Goal: Task Accomplishment & Management: Complete application form

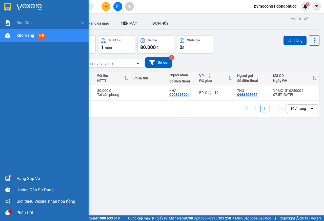
click at [10, 174] on div "Hàng sắp về" at bounding box center [44, 177] width 89 height 11
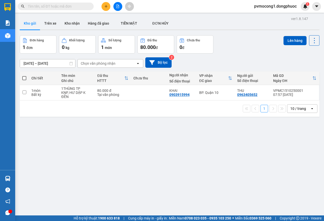
click at [90, 121] on section "Kết quả tìm kiếm ( 0 ) Bộ lọc No Data pvmocong1.dongphuoc 1 Báo cáo Mẫu 1: Báo …" at bounding box center [162, 110] width 324 height 221
click at [107, 9] on button at bounding box center [106, 6] width 9 height 9
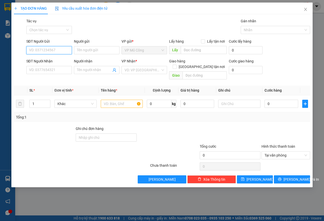
click at [58, 49] on input "SĐT Người Gửi" at bounding box center [49, 50] width 46 height 8
type input "0817842433"
click at [53, 58] on div "0817842433 - CHÂU" at bounding box center [49, 60] width 40 height 6
type input "CHÂU"
type input "0968255400"
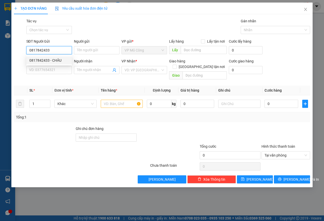
type input "NGUYỆT"
type input "45.000"
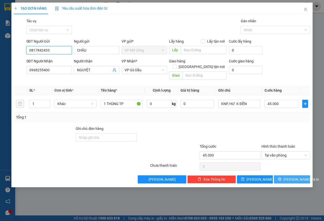
type input "0817842433"
click at [282, 177] on icon "printer" at bounding box center [280, 179] width 4 height 4
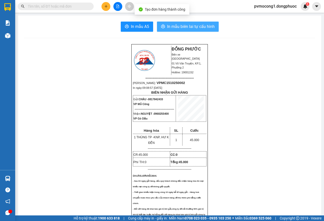
click at [196, 25] on span "In mẫu biên lai tự cấu hình" at bounding box center [191, 26] width 48 height 6
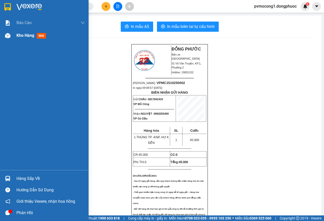
click at [13, 34] on div "Kho hàng mới" at bounding box center [44, 35] width 89 height 13
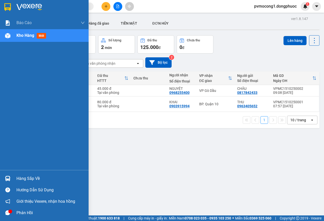
click at [20, 177] on div "Hàng sắp về" at bounding box center [50, 179] width 68 height 8
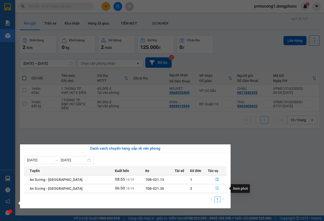
click at [216, 188] on icon "file-done" at bounding box center [218, 188] width 4 height 4
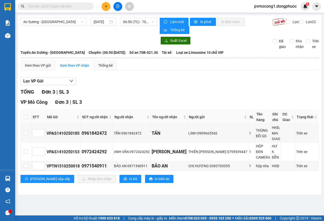
click at [65, 7] on input "text" at bounding box center [58, 7] width 60 height 6
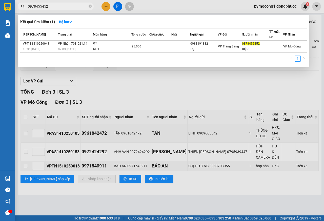
type input "0978455452"
click at [173, 88] on div at bounding box center [162, 110] width 324 height 221
click at [91, 6] on icon "close-circle" at bounding box center [90, 6] width 3 height 3
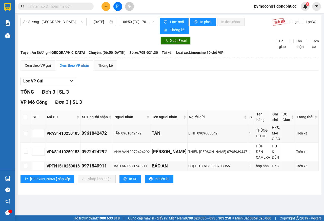
click at [106, 8] on icon "plus" at bounding box center [106, 7] width 4 height 4
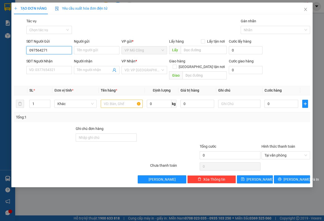
type input "0975642719"
click at [54, 59] on div "0975642719 - NK BẢO AN" at bounding box center [49, 60] width 41 height 6
type input "NK BẢO AN"
type input "0976290978"
type input "HẠNH LABO"
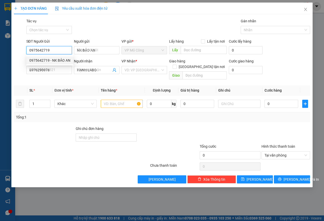
type input "25.000"
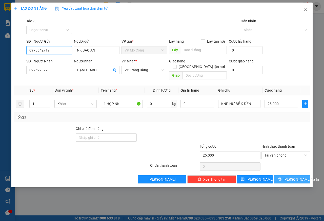
type input "0975642719"
click at [294, 176] on span "[PERSON_NAME] và In" at bounding box center [301, 179] width 35 height 6
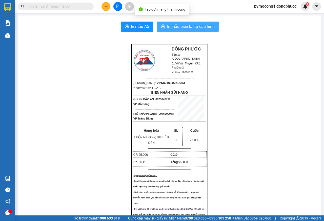
click at [185, 26] on span "In mẫu biên lai tự cấu hình" at bounding box center [191, 26] width 48 height 6
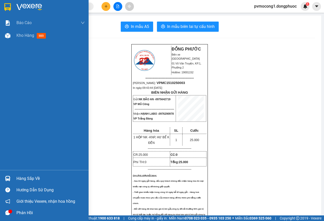
drag, startPoint x: 24, startPoint y: 33, endPoint x: 23, endPoint y: 49, distance: 15.5
click at [24, 35] on span "Kho hàng" at bounding box center [25, 35] width 18 height 5
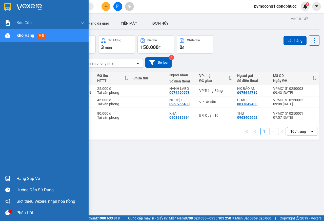
click at [8, 179] on img at bounding box center [7, 178] width 5 height 5
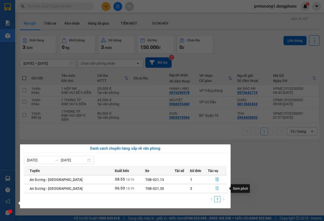
click at [216, 186] on icon "file-done" at bounding box center [217, 188] width 3 height 4
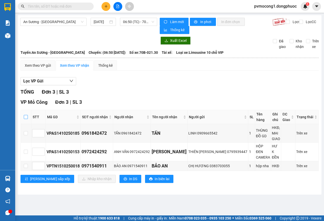
click at [27, 117] on input "checkbox" at bounding box center [26, 117] width 4 height 4
checkbox input "true"
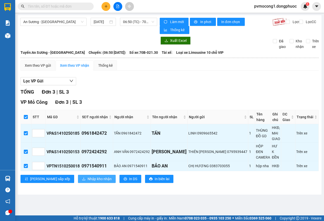
click at [88, 176] on span "Nhập kho nhận" at bounding box center [100, 179] width 24 height 6
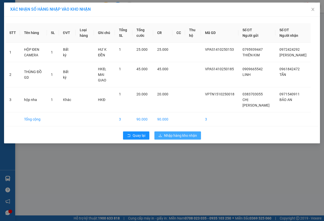
click at [178, 133] on span "Nhập hàng kho nhận" at bounding box center [180, 135] width 33 height 6
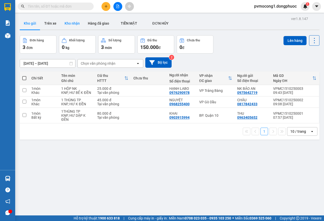
click at [67, 22] on button "Kho nhận" at bounding box center [72, 23] width 23 height 12
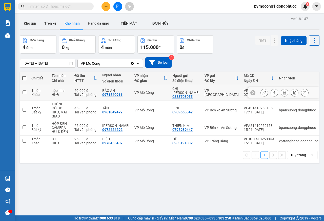
click at [273, 91] on icon at bounding box center [275, 93] width 4 height 4
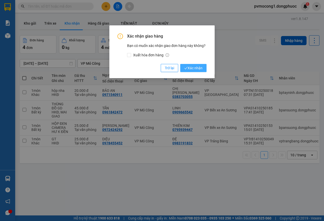
click at [192, 69] on span "Xác nhận" at bounding box center [193, 68] width 18 height 6
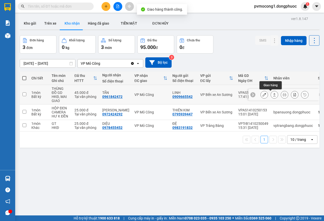
click at [273, 94] on icon at bounding box center [275, 95] width 4 height 4
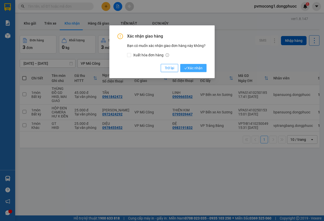
click at [189, 66] on span "Xác nhận" at bounding box center [193, 68] width 18 height 6
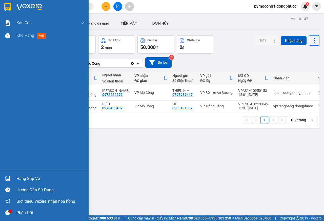
click at [10, 179] on div at bounding box center [7, 178] width 9 height 9
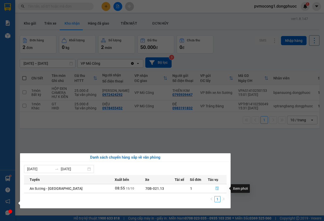
click at [216, 188] on icon "file-done" at bounding box center [217, 188] width 3 height 4
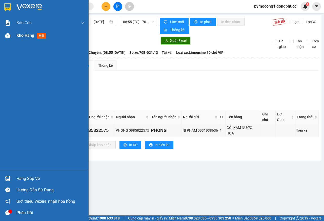
click at [11, 36] on div at bounding box center [7, 35] width 9 height 9
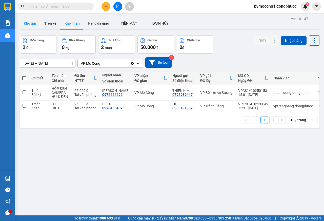
click at [28, 23] on button "Kho gửi" at bounding box center [30, 23] width 21 height 12
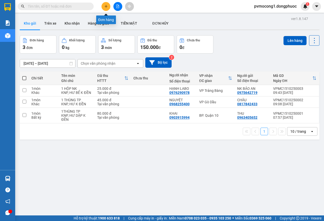
click at [107, 9] on button at bounding box center [106, 6] width 9 height 9
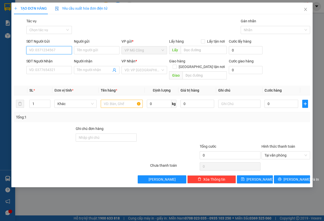
click at [61, 49] on input "SĐT Người Gửi" at bounding box center [49, 50] width 46 height 8
type input "0834997669"
click at [80, 50] on input "Người gửi" at bounding box center [97, 50] width 46 height 8
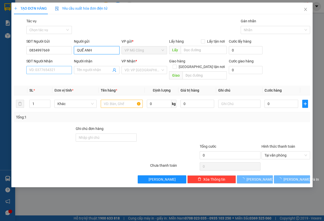
type input "QUẾ ANH"
click at [58, 68] on input "SĐT Người Nhận" at bounding box center [49, 70] width 46 height 8
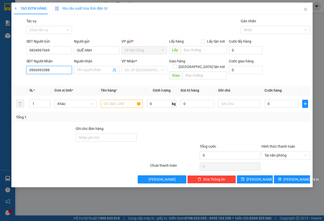
click at [37, 70] on input "0906993388" at bounding box center [49, 70] width 46 height 8
type input "0906993388"
click at [87, 71] on input "Người nhận" at bounding box center [94, 70] width 34 height 6
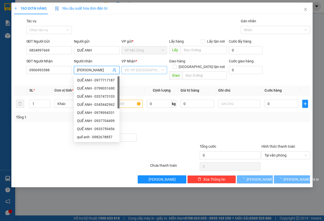
type input "[PERSON_NAME]"
click at [137, 72] on input "search" at bounding box center [143, 70] width 36 height 8
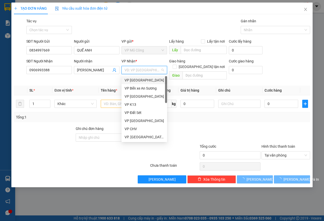
type input "Q"
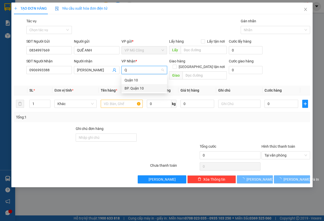
click at [136, 87] on div "BP. Quận 10" at bounding box center [145, 88] width 40 height 6
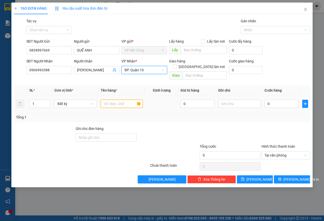
click at [117, 100] on input "text" at bounding box center [122, 104] width 42 height 8
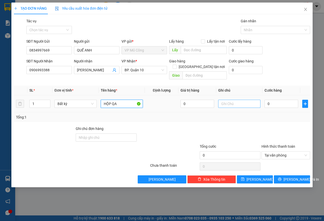
type input "HỘP QA"
click at [234, 100] on input "text" at bounding box center [239, 104] width 42 height 8
type input "KNP"
click at [273, 100] on input "0" at bounding box center [282, 104] width 34 height 8
type input "5"
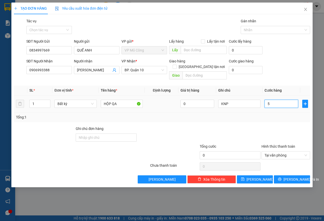
type input "5"
type input "50"
type input "500"
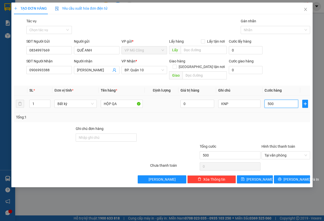
type input "5.000"
type input "50.000"
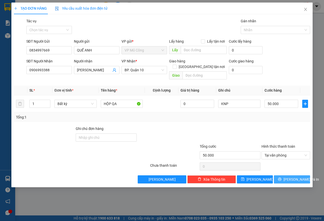
click at [289, 176] on span "[PERSON_NAME] và In" at bounding box center [301, 179] width 35 height 6
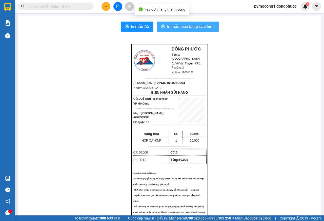
click at [197, 29] on span "In mẫu biên lai tự cấu hình" at bounding box center [191, 26] width 48 height 6
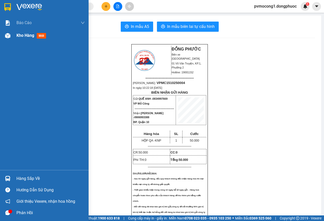
click at [9, 32] on div at bounding box center [7, 35] width 9 height 9
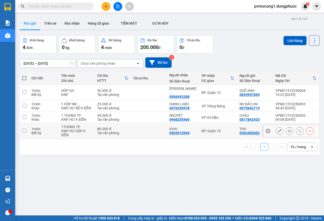
click at [24, 128] on input "checkbox" at bounding box center [25, 130] width 4 height 4
checkbox input "true"
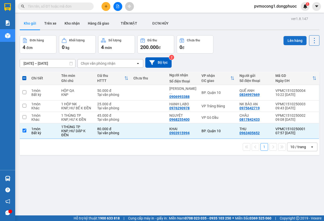
click at [284, 40] on button "Lên hàng" at bounding box center [295, 40] width 23 height 9
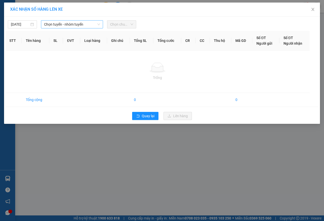
click at [57, 25] on span "Chọn tuyến - nhóm tuyến" at bounding box center [72, 25] width 56 height 8
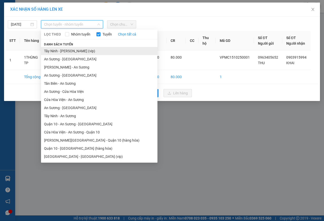
click at [69, 53] on li "Tây Ninh - [PERSON_NAME] (vip)" at bounding box center [99, 51] width 117 height 8
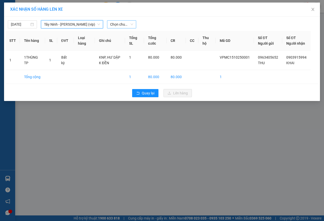
click at [121, 26] on span "Chọn chuyến" at bounding box center [121, 25] width 23 height 8
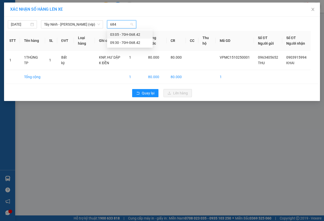
type input "6842"
click at [126, 43] on div "09:30 - 70H-068.42" at bounding box center [130, 43] width 40 height 6
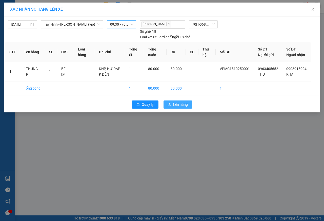
click at [180, 107] on span "Lên hàng" at bounding box center [180, 105] width 15 height 6
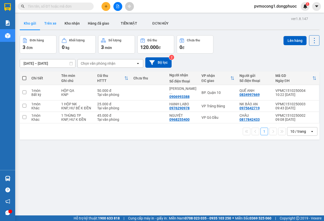
click at [50, 24] on button "Trên xe" at bounding box center [50, 23] width 20 height 12
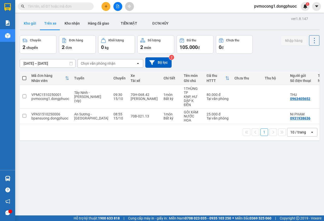
click at [29, 25] on button "Kho gửi" at bounding box center [30, 23] width 21 height 12
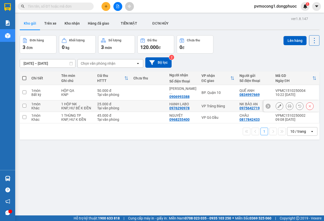
click at [23, 104] on input "checkbox" at bounding box center [25, 106] width 4 height 4
checkbox input "true"
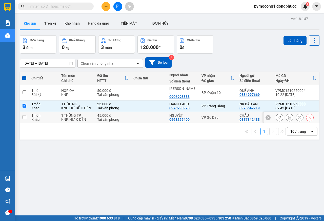
click at [24, 115] on input "checkbox" at bounding box center [25, 117] width 4 height 4
checkbox input "true"
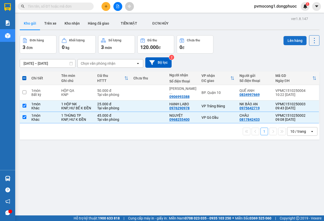
click at [288, 42] on button "Lên hàng" at bounding box center [295, 40] width 23 height 9
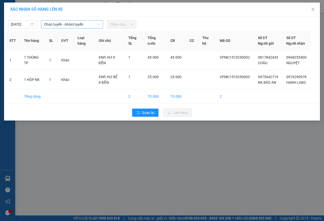
click at [74, 24] on span "Chọn tuyến - nhóm tuyến" at bounding box center [72, 25] width 56 height 8
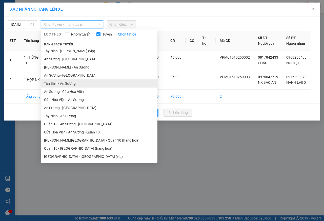
click at [60, 84] on li "Tân Biên - An Sương" at bounding box center [99, 83] width 117 height 8
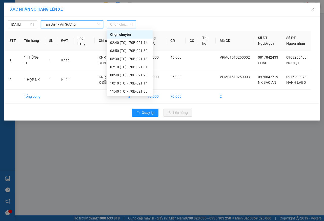
click at [117, 25] on span "Chọn chuyến" at bounding box center [121, 25] width 23 height 8
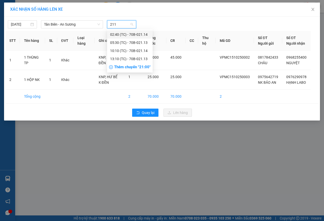
type input "2114"
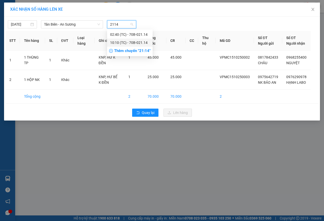
click at [124, 43] on div "10:10 (TC) - 70B-021.14" at bounding box center [130, 43] width 40 height 6
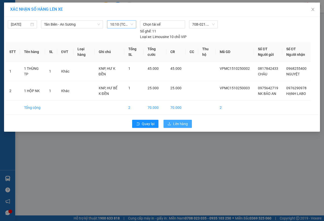
click at [177, 126] on span "Lên hàng" at bounding box center [180, 124] width 15 height 6
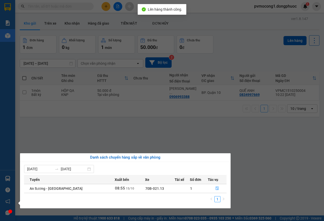
click at [83, 138] on section "Kết quả tìm kiếm ( 1 ) Bộ lọc Mã ĐH Trạng thái Món hàng Tổng cước Chưa cước Nhã…" at bounding box center [162, 110] width 324 height 221
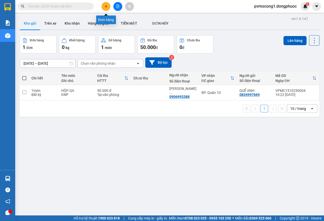
click at [108, 7] on button at bounding box center [106, 6] width 9 height 9
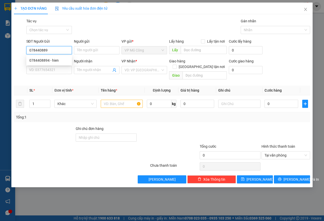
type input "0784408894"
click at [56, 60] on div "0784408894 - hien" at bounding box center [49, 60] width 40 height 6
type input "hien"
type input "08182135979"
type input "hùng"
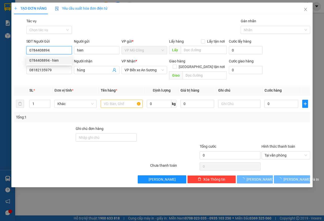
type input "30.000"
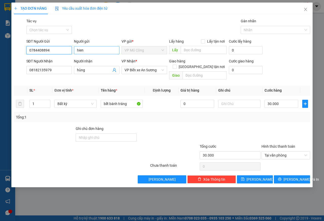
type input "0784408894"
drag, startPoint x: 77, startPoint y: 50, endPoint x: 87, endPoint y: 48, distance: 10.2
click at [87, 48] on input "hien" at bounding box center [97, 50] width 46 height 8
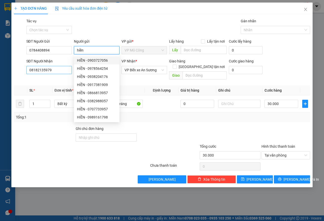
type input "hiền"
click at [57, 69] on input "08182135979" at bounding box center [49, 70] width 46 height 8
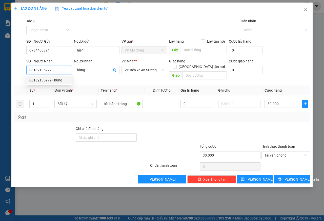
click at [33, 70] on input "08182135979" at bounding box center [49, 70] width 46 height 8
click at [37, 69] on input "08182135979" at bounding box center [49, 70] width 46 height 8
click at [40, 69] on input "08182135979" at bounding box center [49, 70] width 46 height 8
click at [44, 69] on input "08182135979" at bounding box center [49, 70] width 46 height 8
drag, startPoint x: 50, startPoint y: 69, endPoint x: 25, endPoint y: 71, distance: 24.9
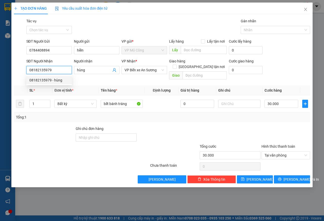
click at [25, 71] on div "SĐT Người Nhận 08182135979" at bounding box center [49, 69] width 48 height 23
click at [35, 71] on input "0949349459" at bounding box center [49, 70] width 46 height 8
click at [42, 72] on input "0949349459" at bounding box center [49, 70] width 46 height 8
type input "0949349459"
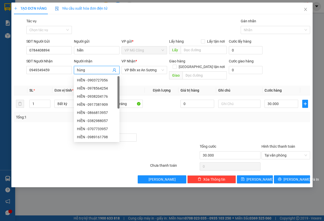
drag, startPoint x: 90, startPoint y: 69, endPoint x: 72, endPoint y: 69, distance: 18.0
click at [72, 69] on div "SĐT Người Nhận 0949349459 Người nhận hùng VP Nhận * VP Bến xe An Sương Giao hàn…" at bounding box center [168, 69] width 286 height 23
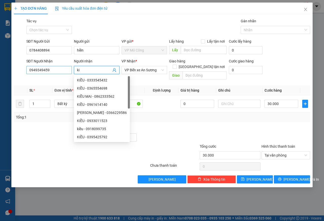
type input "k"
type input "KIỀU"
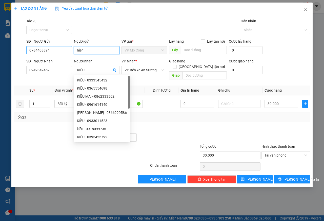
drag, startPoint x: 88, startPoint y: 51, endPoint x: 69, endPoint y: 51, distance: 18.2
click at [70, 51] on div "SĐT Người Gửi 0784408894 Người gửi hiền hiền VP gửi * VP Mỏ Công Lấy hàng Lấy t…" at bounding box center [168, 47] width 286 height 18
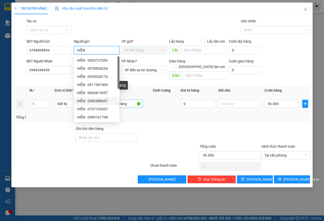
type input "HIỀN"
click at [127, 100] on input "bỉlt bánh tráng" at bounding box center [122, 104] width 42 height 8
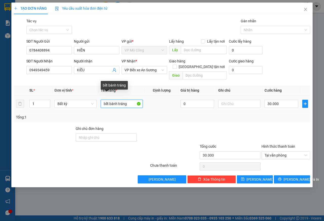
drag, startPoint x: 127, startPoint y: 99, endPoint x: 102, endPoint y: 100, distance: 25.3
click at [102, 100] on input "bỉlt bánh tráng" at bounding box center [122, 104] width 42 height 8
type input "1 THÙNG TP"
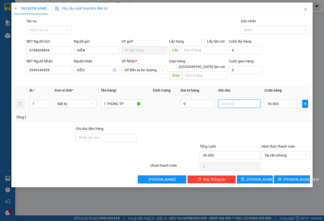
click at [246, 100] on input "text" at bounding box center [239, 104] width 42 height 8
type input "KNP, HƯ K ĐỀN"
click at [285, 100] on input "30.000" at bounding box center [282, 104] width 34 height 8
type input "4"
type input "45"
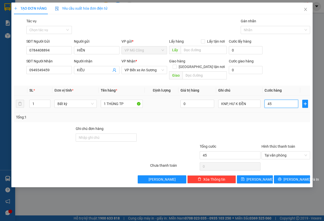
type input "450"
type input "4.500"
type input "45.000"
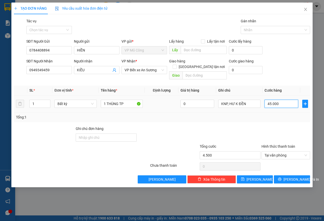
type input "45.000"
click at [287, 175] on button "[PERSON_NAME] và In" at bounding box center [292, 179] width 36 height 8
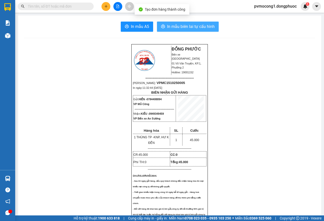
click at [192, 26] on span "In mẫu biên lai tự cấu hình" at bounding box center [191, 26] width 48 height 6
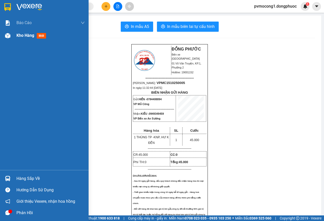
click at [11, 35] on div at bounding box center [7, 35] width 9 height 9
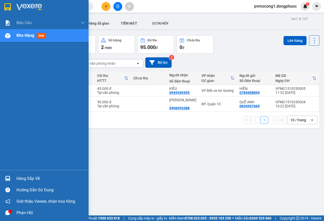
click at [10, 176] on img at bounding box center [7, 178] width 5 height 5
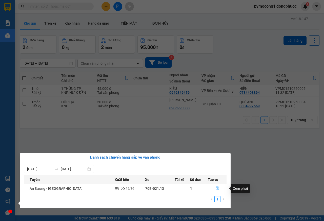
click at [216, 189] on icon "file-done" at bounding box center [218, 188] width 4 height 4
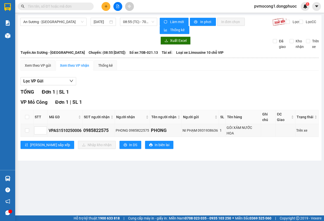
click at [75, 8] on input "text" at bounding box center [58, 7] width 60 height 6
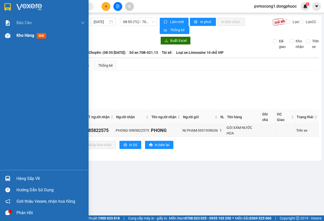
click at [8, 36] on img at bounding box center [7, 35] width 5 height 5
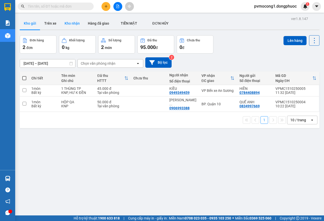
click at [70, 25] on button "Kho nhận" at bounding box center [72, 23] width 23 height 12
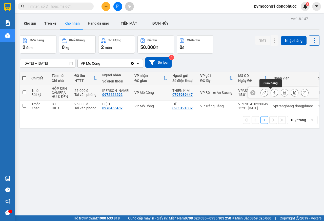
click at [273, 92] on icon at bounding box center [275, 93] width 4 height 4
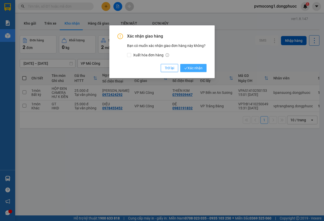
click at [200, 69] on span "Xác nhận" at bounding box center [193, 68] width 18 height 6
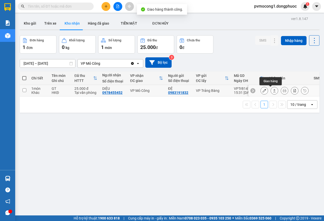
click at [273, 91] on icon at bounding box center [275, 91] width 4 height 4
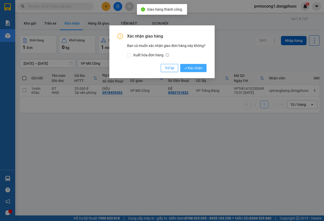
click at [195, 70] on span "Xác nhận" at bounding box center [193, 68] width 18 height 6
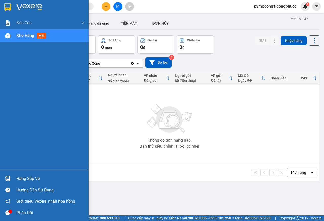
click at [16, 177] on div "Hàng sắp về" at bounding box center [44, 177] width 89 height 11
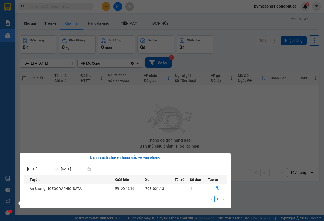
click at [62, 139] on section "Kết quả tìm kiếm ( 1 ) Bộ lọc Mã ĐH Trạng thái Món hàng Tổng cước Chưa cước Nhã…" at bounding box center [162, 110] width 324 height 221
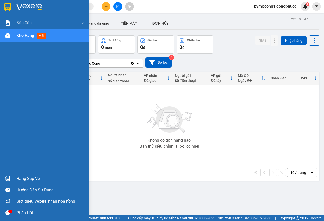
click at [32, 176] on div "Hàng sắp về" at bounding box center [50, 179] width 68 height 8
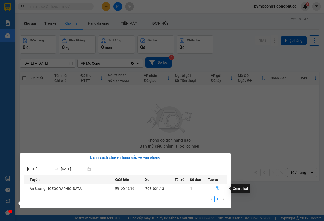
click at [216, 187] on icon "file-done" at bounding box center [217, 188] width 3 height 4
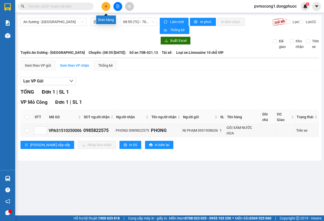
click at [106, 5] on icon "plus" at bounding box center [106, 7] width 4 height 4
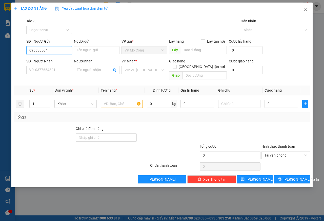
type input "0966305044"
click at [52, 59] on div "0966305044 - NHUNG" at bounding box center [49, 60] width 40 height 6
type input "NHUNG"
type input "0974827417"
type input "HUYỀN"
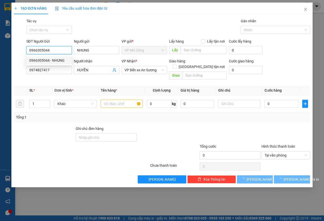
type input "45.000"
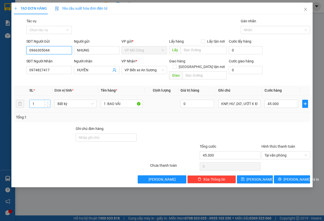
type input "0966305044"
click at [49, 101] on span "up" at bounding box center [47, 102] width 3 height 3
type input "3"
click at [49, 101] on span "up" at bounding box center [47, 102] width 3 height 3
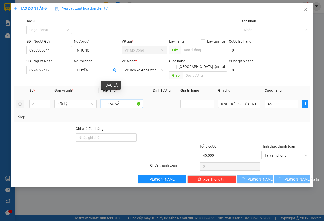
type input "0"
drag, startPoint x: 104, startPoint y: 98, endPoint x: 108, endPoint y: 96, distance: 4.4
click at [108, 100] on input "1 BAO VẢI" at bounding box center [122, 104] width 42 height 8
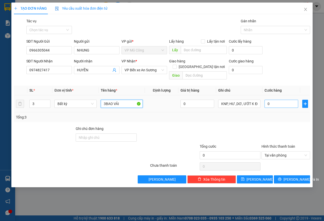
type input "3BAO VẢI"
click at [274, 100] on input "0" at bounding box center [282, 104] width 34 height 8
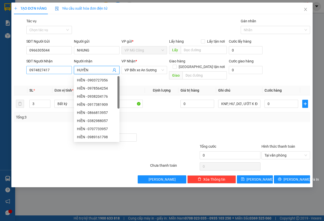
drag, startPoint x: 93, startPoint y: 70, endPoint x: 68, endPoint y: 72, distance: 24.4
click at [68, 72] on div "SĐT Người Nhận 0974827417 Người nhận HUYỀN VP Nhận * VP Bến xe An Sương Giao hà…" at bounding box center [168, 69] width 286 height 23
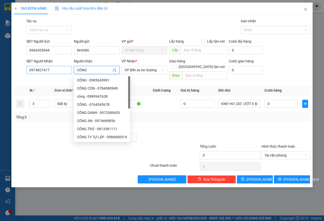
type input "CÔNG"
drag, startPoint x: 53, startPoint y: 69, endPoint x: 29, endPoint y: 70, distance: 24.1
click at [29, 70] on input "0974827417" at bounding box center [49, 70] width 46 height 8
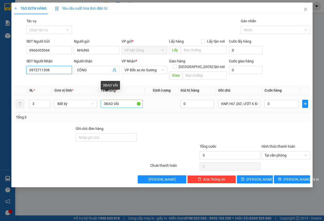
type input "0972711308"
click at [106, 100] on input "3BAO VẢI" at bounding box center [122, 104] width 42 height 8
type input "3 BAO VẢI"
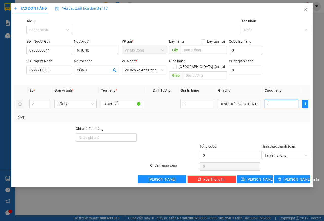
click at [278, 100] on input "0" at bounding box center [282, 104] width 34 height 8
type input "1"
type input "11"
type input "115"
type input "1.150"
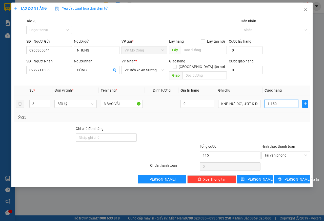
type input "1.150"
type input "11.500"
type input "115.000"
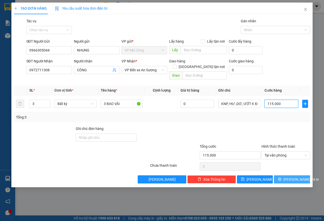
type input "115.000"
click at [293, 176] on span "[PERSON_NAME] và In" at bounding box center [301, 179] width 35 height 6
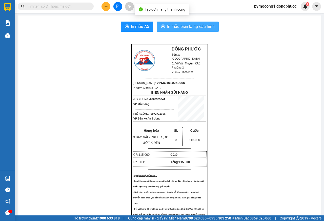
click at [185, 26] on span "In mẫu biên lai tự cấu hình" at bounding box center [191, 26] width 48 height 6
click at [197, 28] on span "In mẫu biên lai tự cấu hình" at bounding box center [191, 26] width 48 height 6
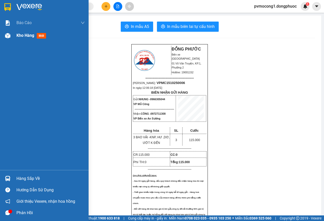
click at [13, 36] on div "Kho hàng mới" at bounding box center [44, 35] width 89 height 13
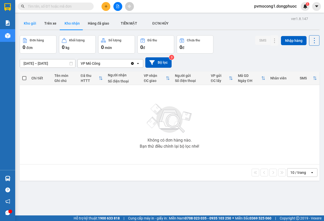
click at [36, 25] on button "Kho gửi" at bounding box center [30, 23] width 21 height 12
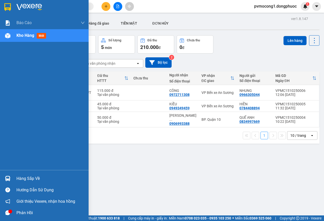
click at [30, 178] on div "Hàng sắp về" at bounding box center [50, 179] width 68 height 8
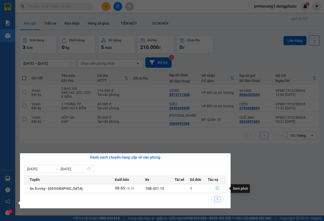
click at [216, 187] on icon "file-done" at bounding box center [218, 188] width 4 height 4
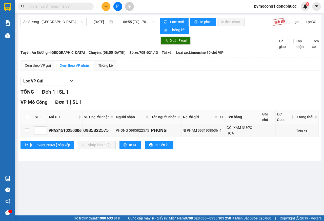
click at [29, 115] on input "checkbox" at bounding box center [27, 117] width 4 height 4
checkbox input "true"
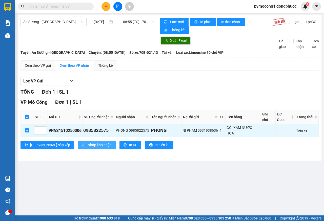
click at [88, 142] on span "Nhập kho nhận" at bounding box center [100, 145] width 24 height 6
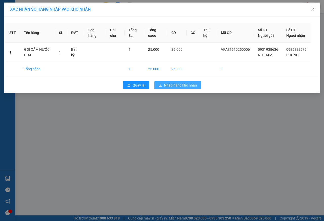
click at [187, 88] on span "Nhập hàng kho nhận" at bounding box center [180, 85] width 33 height 6
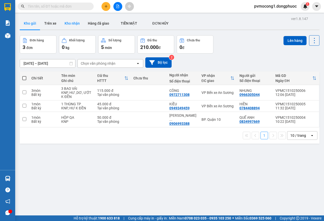
click at [71, 21] on button "Kho nhận" at bounding box center [72, 23] width 23 height 12
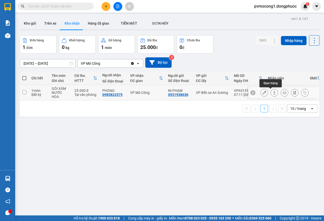
click at [273, 94] on icon at bounding box center [275, 93] width 4 height 4
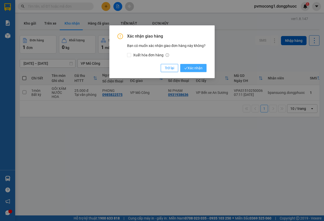
click at [195, 67] on span "Xác nhận" at bounding box center [193, 68] width 18 height 6
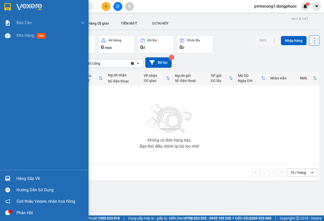
click at [12, 179] on div "Hàng sắp về" at bounding box center [44, 177] width 89 height 11
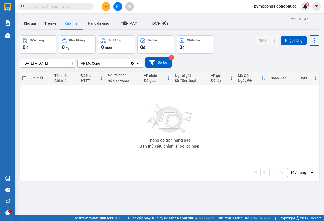
click at [141, 124] on section "Kết quả tìm kiếm ( 1 ) Bộ lọc Mã ĐH Trạng thái Món hàng Tổng cước Chưa cước Nhã…" at bounding box center [162, 110] width 324 height 221
click at [28, 25] on button "Kho gửi" at bounding box center [30, 23] width 21 height 12
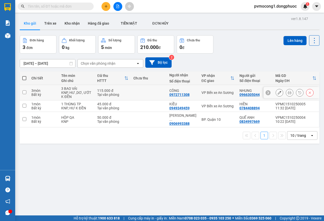
click at [23, 91] on input "checkbox" at bounding box center [25, 92] width 4 height 4
checkbox input "true"
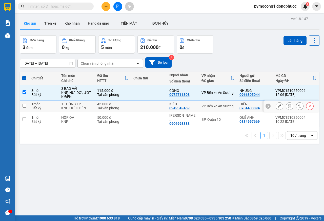
click at [25, 104] on input "checkbox" at bounding box center [25, 106] width 4 height 4
checkbox input "true"
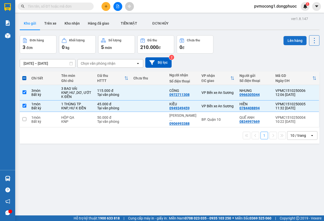
click at [285, 41] on button "Lên hàng" at bounding box center [295, 40] width 23 height 9
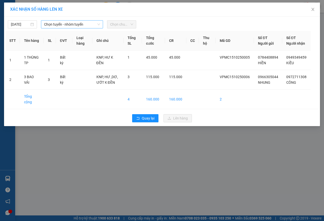
click at [83, 23] on span "Chọn tuyến - nhóm tuyến" at bounding box center [72, 25] width 56 height 8
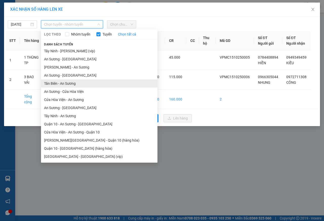
click at [55, 82] on li "Tân Biên - An Sương" at bounding box center [99, 83] width 117 height 8
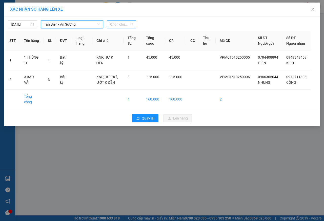
click at [129, 25] on span "Chọn chuyến" at bounding box center [121, 25] width 23 height 8
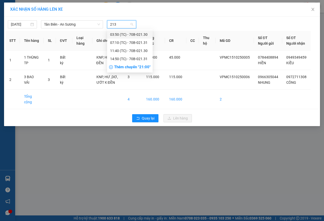
type input "2130"
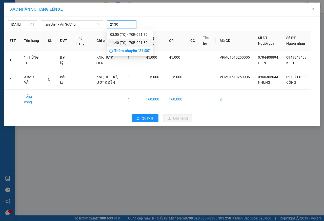
click at [137, 42] on div "11:40 (TC) - 70B-021.30" at bounding box center [130, 43] width 40 height 6
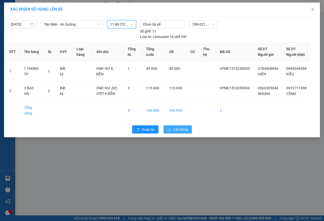
click at [178, 132] on span "Lên hàng" at bounding box center [180, 129] width 15 height 6
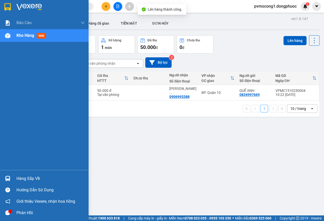
click at [8, 176] on img at bounding box center [7, 178] width 5 height 5
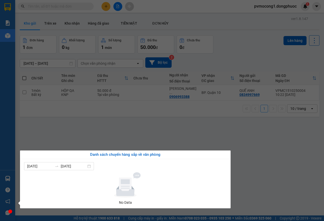
click at [99, 126] on section "Kết quả tìm kiếm ( 1 ) Bộ lọc Mã ĐH Trạng thái Món hàng Tổng cước Chưa cước Nhã…" at bounding box center [162, 110] width 324 height 221
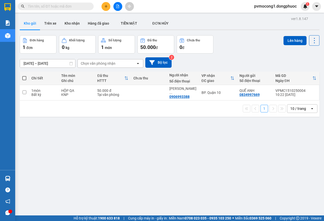
click at [25, 77] on span at bounding box center [24, 78] width 4 height 4
click at [24, 75] on input "checkbox" at bounding box center [24, 75] width 0 height 0
checkbox input "true"
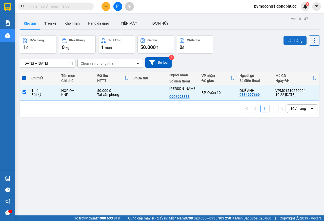
click at [290, 44] on button "Lên hàng" at bounding box center [295, 40] width 23 height 9
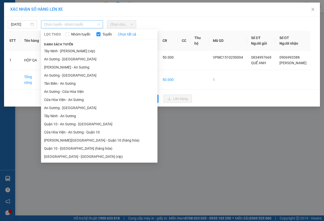
click at [86, 25] on span "Chọn tuyến - nhóm tuyến" at bounding box center [72, 25] width 56 height 8
click at [64, 52] on li "Tây Ninh - [PERSON_NAME] (vip)" at bounding box center [99, 51] width 117 height 8
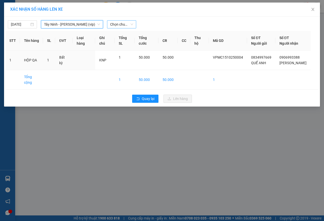
click at [120, 24] on span "Chọn chuyến" at bounding box center [121, 25] width 23 height 8
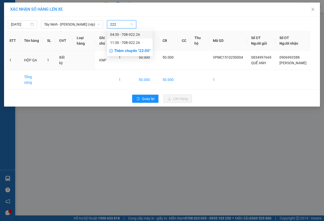
type input "2226"
click at [136, 44] on div "11:30 - 70B-022.26" at bounding box center [130, 43] width 40 height 6
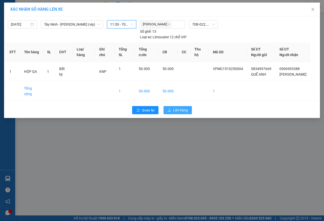
click at [177, 113] on span "Lên hàng" at bounding box center [180, 110] width 15 height 6
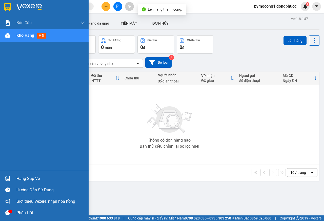
click at [13, 179] on div "Hàng sắp về" at bounding box center [44, 177] width 89 height 11
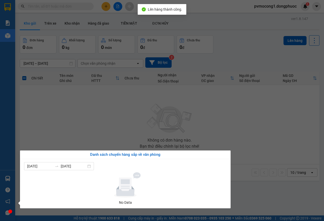
click at [110, 123] on section "Kết quả tìm kiếm ( 1 ) Bộ lọc Mã ĐH Trạng thái Món hàng Tổng cước Chưa cước Nhã…" at bounding box center [162, 110] width 324 height 221
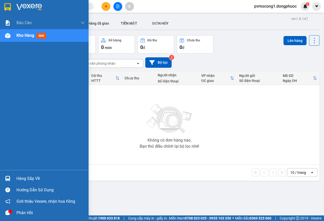
click at [8, 177] on img at bounding box center [7, 178] width 5 height 5
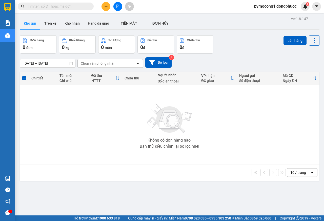
click at [92, 117] on section "Kết quả tìm kiếm ( 1 ) Bộ lọc Mã ĐH Trạng thái Món hàng Tổng cước Chưa cước Nhã…" at bounding box center [162, 110] width 324 height 221
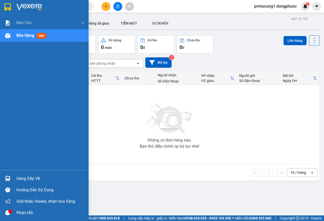
click at [13, 179] on div "Hàng sắp về" at bounding box center [44, 177] width 89 height 11
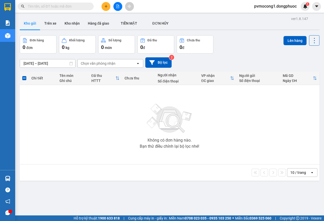
click at [75, 123] on section "Kết quả tìm kiếm ( 1 ) Bộ lọc Mã ĐH Trạng thái Món hàng Tổng cước Chưa cước Nhã…" at bounding box center [162, 110] width 324 height 221
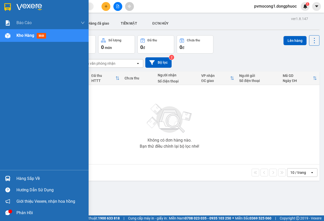
click at [11, 178] on div at bounding box center [7, 178] width 9 height 9
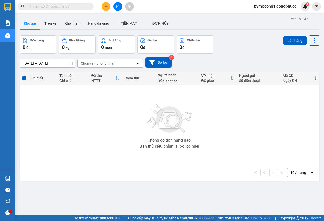
click at [134, 121] on section "Kết quả tìm kiếm ( 1 ) Bộ lọc Mã ĐH Trạng thái Món hàng Tổng cước Chưa cước Nhã…" at bounding box center [162, 110] width 324 height 221
click at [105, 6] on icon "plus" at bounding box center [106, 7] width 4 height 4
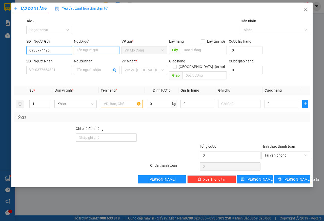
type input "0933774496"
click at [84, 51] on input "Người gửi" at bounding box center [97, 50] width 46 height 8
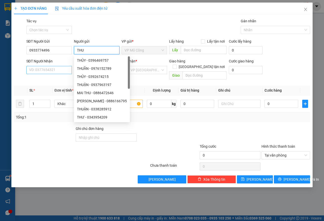
type input "THU"
click at [53, 71] on input "SĐT Người Nhận" at bounding box center [49, 70] width 46 height 8
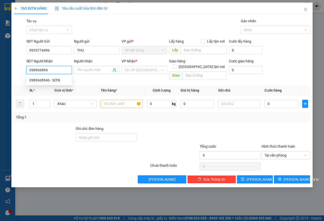
type input "0989668946"
click at [53, 79] on div "0989668946 - SƠN" at bounding box center [49, 80] width 40 height 6
type input "SƠN"
type input "60.000"
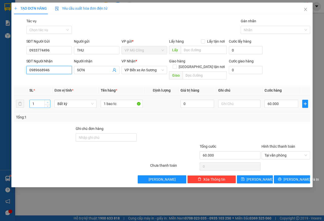
type input "0989668946"
click at [47, 102] on icon "up" at bounding box center [48, 103] width 2 height 2
type input "3"
click at [47, 102] on icon "up" at bounding box center [48, 103] width 2 height 2
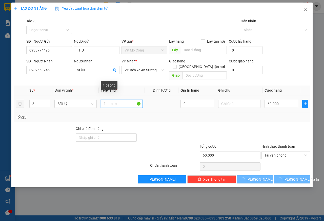
type input "0"
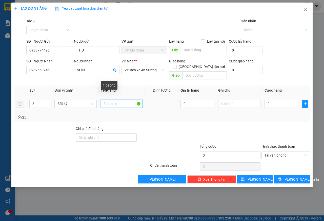
drag, startPoint x: 102, startPoint y: 99, endPoint x: 127, endPoint y: 98, distance: 24.3
click at [127, 100] on input "1 bao tc" at bounding box center [122, 104] width 42 height 8
type input "3 [PERSON_NAME]"
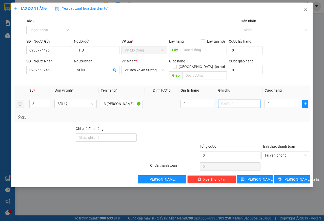
click at [236, 100] on input "text" at bounding box center [239, 104] width 42 height 8
type input "KNP, HƯ ƯỚT K ĐỀN"
click at [274, 100] on input "0" at bounding box center [282, 104] width 34 height 8
type input "2"
type input "20"
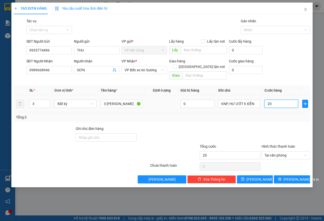
type input "205"
type input "2.050"
type input "20.500"
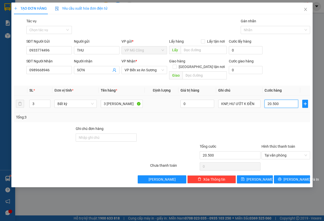
type input "205.000"
click at [282, 175] on button "[PERSON_NAME] và In" at bounding box center [292, 179] width 36 height 8
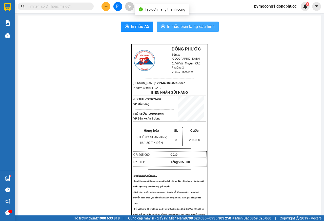
click at [197, 29] on span "In mẫu biên lai tự cấu hình" at bounding box center [191, 26] width 48 height 6
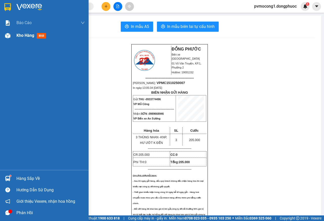
click at [14, 36] on div "Kho hàng mới" at bounding box center [44, 35] width 89 height 13
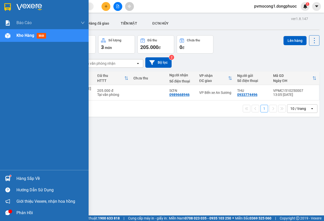
click at [10, 178] on img at bounding box center [7, 178] width 5 height 5
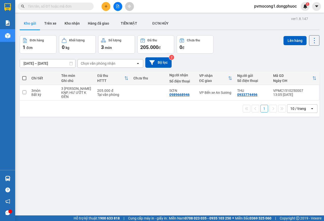
click at [130, 140] on section "Kết quả tìm kiếm ( 1 ) Bộ lọc Mã ĐH Trạng thái Món hàng Tổng cước Chưa cước Nhã…" at bounding box center [162, 110] width 324 height 221
click at [276, 92] on button at bounding box center [279, 92] width 7 height 9
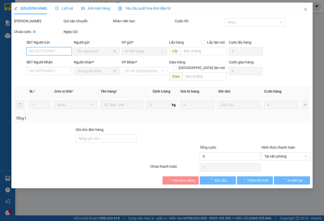
type input "0933774496"
type input "0989668946"
type input "205.000"
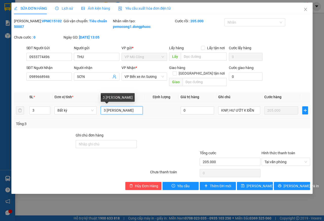
click at [133, 108] on input "3 [PERSON_NAME]" at bounding box center [122, 110] width 42 height 8
type input "3 [PERSON_NAME]"
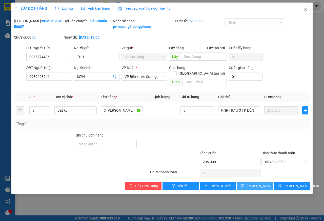
click at [259, 185] on span "[PERSON_NAME] thay đổi" at bounding box center [267, 186] width 41 height 6
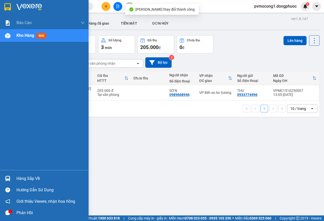
click at [0, 178] on div "Hàng sắp về" at bounding box center [44, 177] width 89 height 11
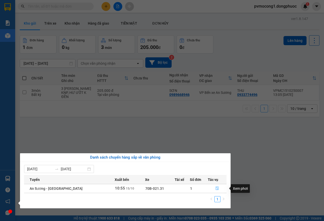
click at [216, 188] on icon "file-done" at bounding box center [218, 188] width 4 height 4
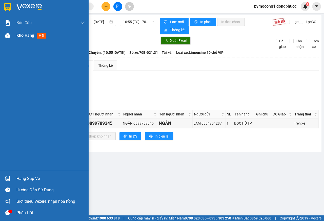
click at [22, 31] on div "Kho hàng mới" at bounding box center [50, 35] width 68 height 13
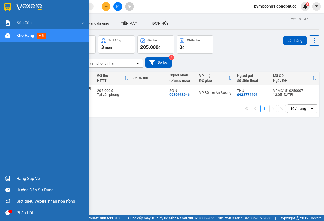
click at [16, 176] on div "Hàng sắp về" at bounding box center [44, 177] width 89 height 11
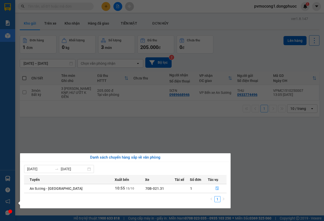
click at [260, 155] on section "Kết quả tìm kiếm ( 1 ) Bộ lọc Mã ĐH Trạng thái Món hàng Tổng cước Chưa cước Nhã…" at bounding box center [162, 110] width 324 height 221
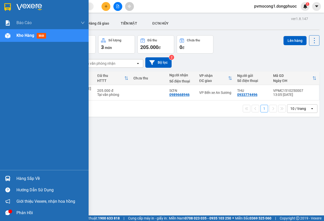
click at [14, 179] on div "Hàng sắp về" at bounding box center [44, 177] width 89 height 11
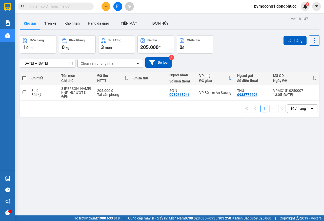
click at [105, 146] on section "Kết quả tìm kiếm ( 1 ) Bộ lọc Mã ĐH Trạng thái Món hàng Tổng cước Chưa cước Nhã…" at bounding box center [162, 110] width 324 height 221
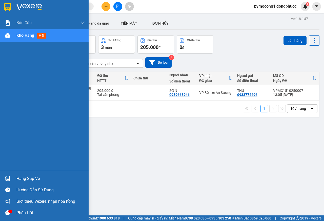
click at [14, 179] on div "Hàng sắp về" at bounding box center [44, 177] width 89 height 11
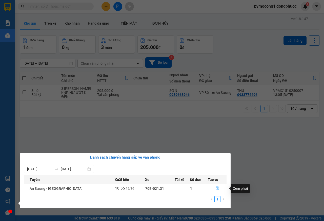
click at [216, 187] on icon "file-done" at bounding box center [218, 188] width 4 height 4
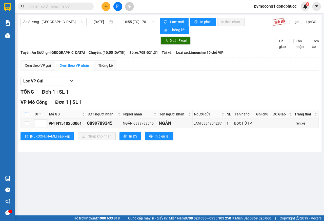
click at [28, 115] on input "checkbox" at bounding box center [27, 114] width 4 height 4
checkbox input "true"
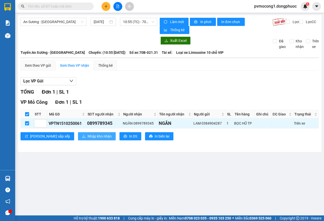
click at [78, 134] on button "Nhập kho nhận" at bounding box center [97, 136] width 38 height 8
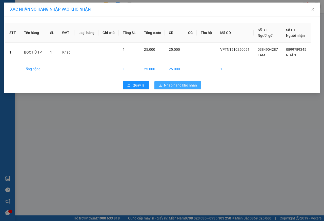
click at [186, 84] on span "Nhập hàng kho nhận" at bounding box center [180, 85] width 33 height 6
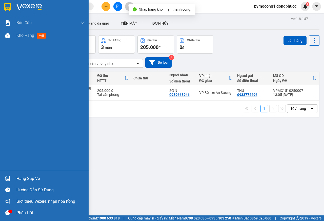
click at [12, 180] on div at bounding box center [7, 178] width 9 height 9
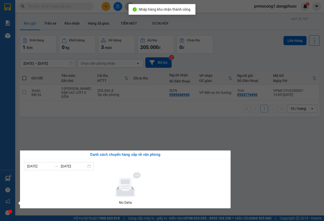
click at [113, 135] on section "Kết quả tìm kiếm ( 1 ) Bộ lọc Mã ĐH Trạng thái Món hàng Tổng cước Chưa cước Nhã…" at bounding box center [162, 110] width 324 height 221
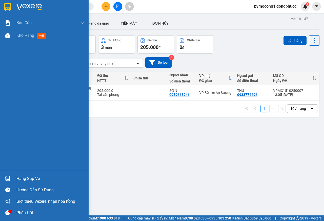
click at [11, 178] on div at bounding box center [7, 178] width 9 height 9
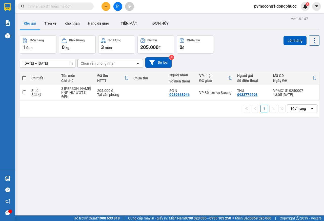
click at [183, 129] on section "Kết quả tìm kiếm ( 1 ) Bộ lọc Mã ĐH Trạng thái Món hàng Tổng cước Chưa cước Nhã…" at bounding box center [162, 110] width 324 height 221
click at [68, 23] on button "Kho nhận" at bounding box center [72, 23] width 23 height 12
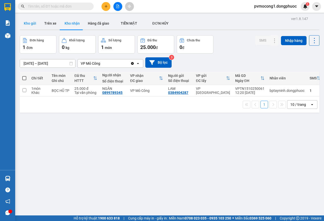
click at [38, 27] on button "Kho gửi" at bounding box center [30, 23] width 21 height 12
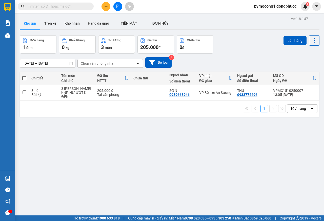
click at [24, 77] on span at bounding box center [24, 78] width 4 height 4
click at [24, 75] on input "checkbox" at bounding box center [24, 75] width 0 height 0
checkbox input "true"
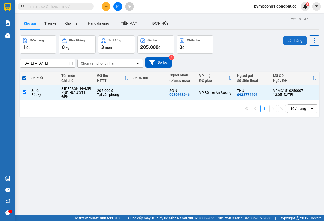
click at [294, 42] on button "Lên hàng" at bounding box center [295, 40] width 23 height 9
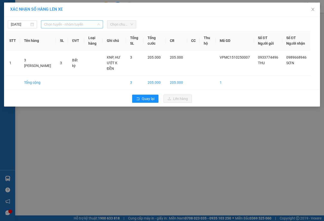
click at [70, 25] on span "Chọn tuyến - nhóm tuyến" at bounding box center [72, 25] width 56 height 8
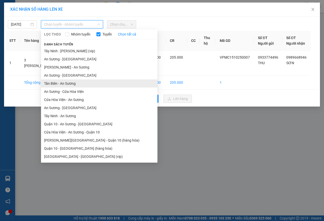
click at [67, 85] on li "Tân Biên - An Sương" at bounding box center [99, 83] width 117 height 8
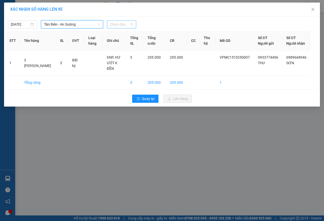
click at [124, 23] on span "Chọn chuyến" at bounding box center [121, 25] width 23 height 8
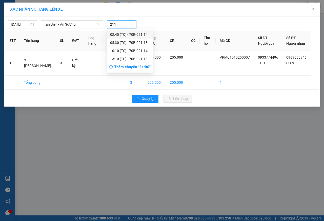
type input "2113"
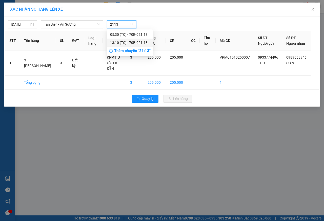
click at [124, 42] on div "13:10 (TC) - 70B-021.13" at bounding box center [130, 43] width 40 height 6
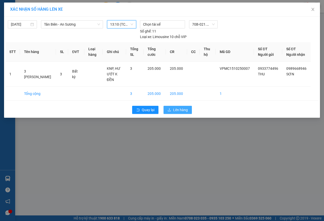
click at [176, 109] on span "Lên hàng" at bounding box center [180, 110] width 15 height 6
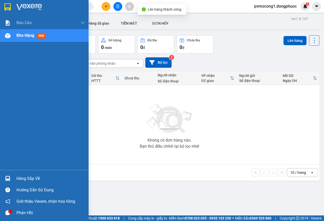
click at [13, 177] on div "Hàng sắp về" at bounding box center [44, 177] width 89 height 11
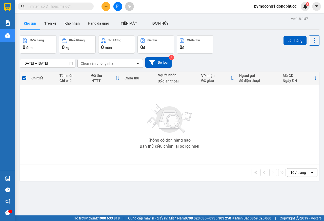
click at [93, 116] on section "Kết quả tìm kiếm ( 1 ) Bộ lọc Mã ĐH Trạng thái Món hàng Tổng cước Chưa cước Nhã…" at bounding box center [162, 110] width 324 height 221
click at [74, 219] on span "Hỗ trợ kỹ thuật: 1900 633 818" at bounding box center [97, 218] width 46 height 6
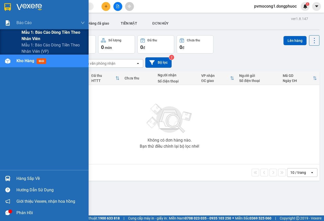
click at [34, 33] on span "Mẫu 1: Báo cáo dòng tiền theo nhân viên" at bounding box center [53, 35] width 63 height 13
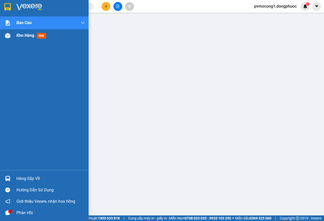
click at [15, 33] on div "Kho hàng mới" at bounding box center [44, 35] width 89 height 13
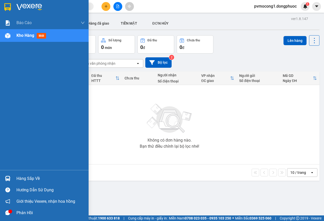
click at [11, 177] on div at bounding box center [7, 178] width 9 height 9
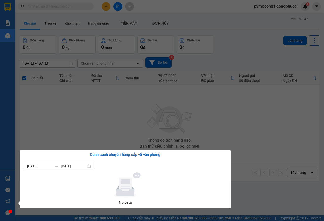
click at [97, 137] on section "Kết quả tìm kiếm ( 1 ) Bộ lọc Mã ĐH Trạng thái Món hàng Tổng cước Chưa cước Nhã…" at bounding box center [162, 110] width 324 height 221
